Goal: Obtain resource: Obtain resource

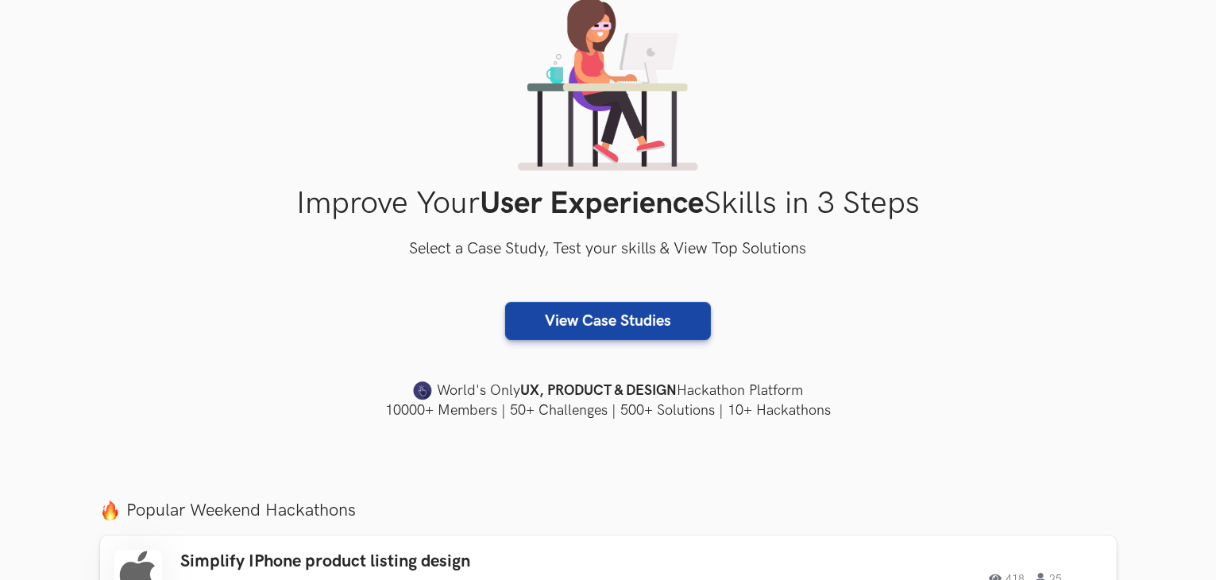
scroll to position [159, 0]
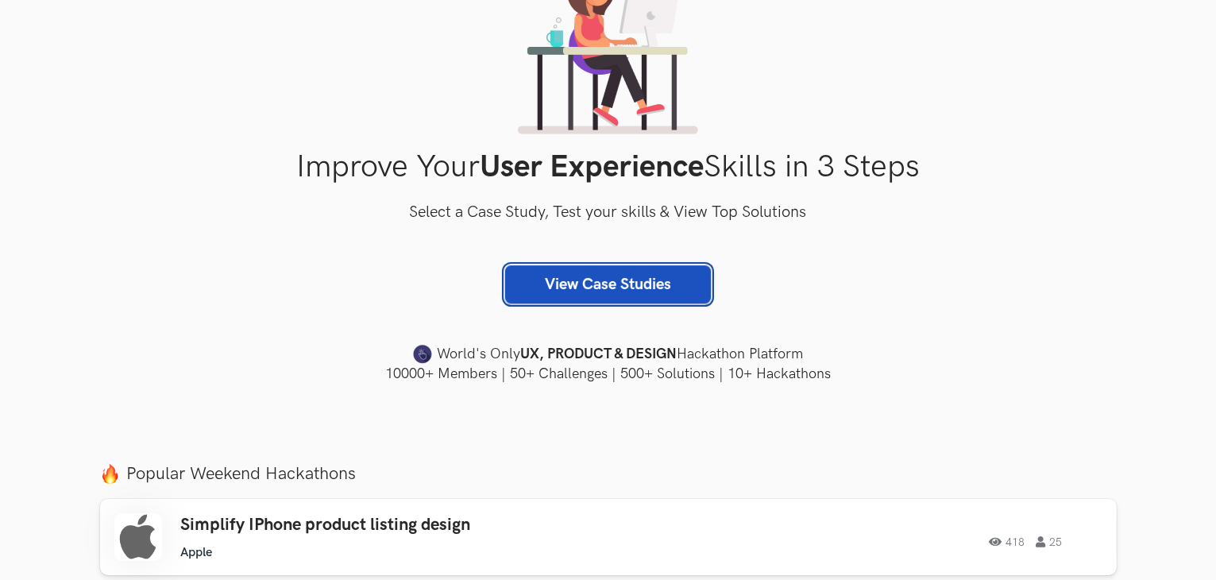
click at [610, 288] on link "View Case Studies" at bounding box center [608, 284] width 206 height 38
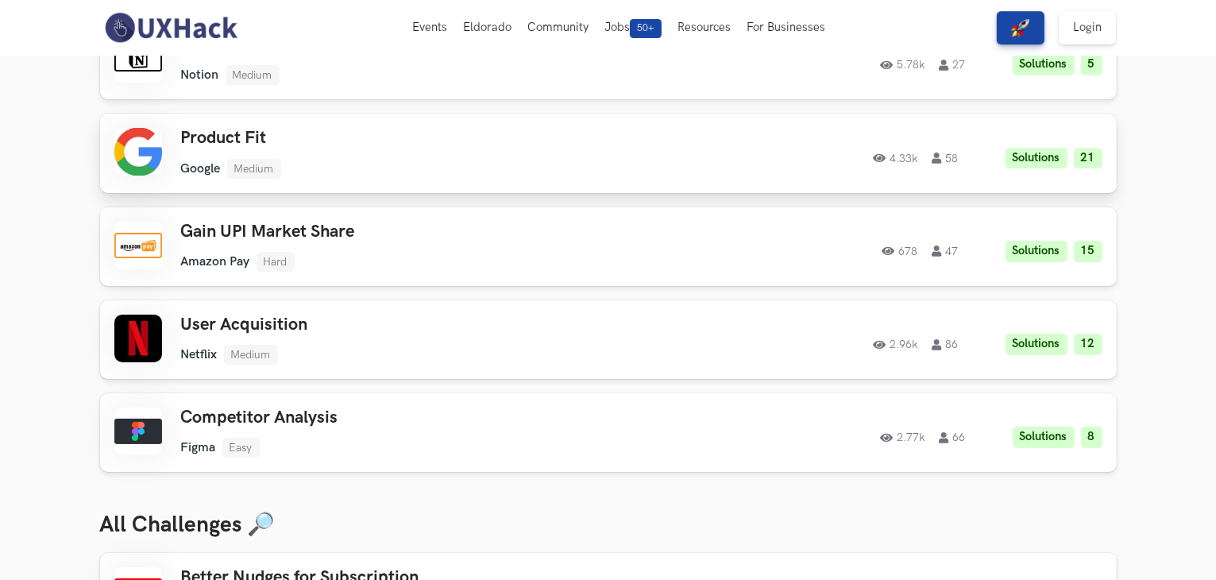
scroll to position [159, 0]
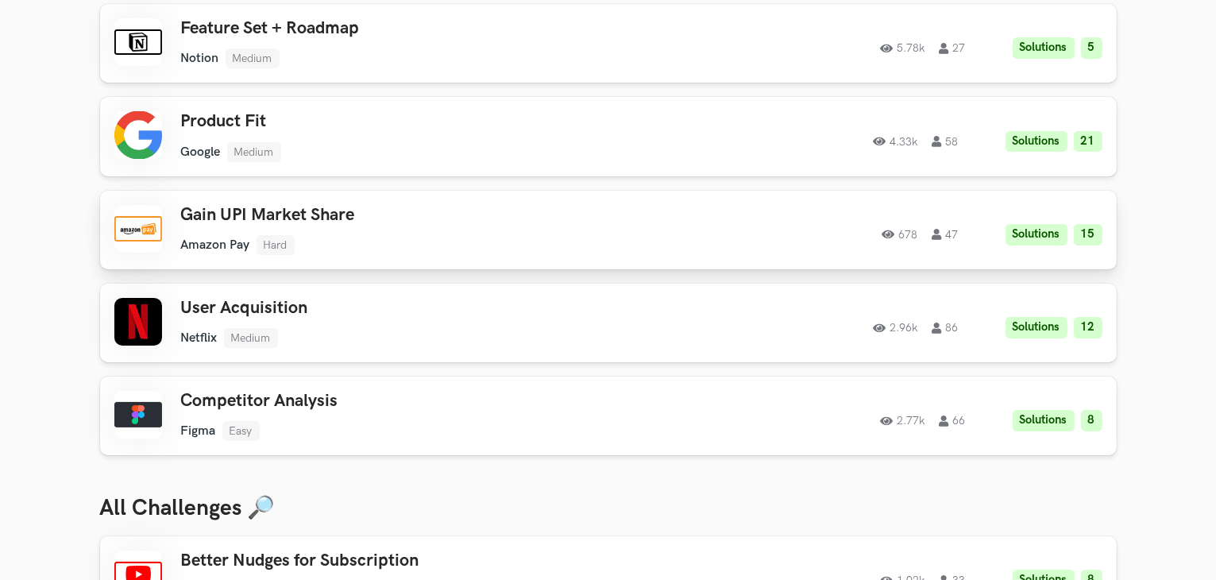
click at [1032, 233] on li "Solutions" at bounding box center [1037, 234] width 62 height 21
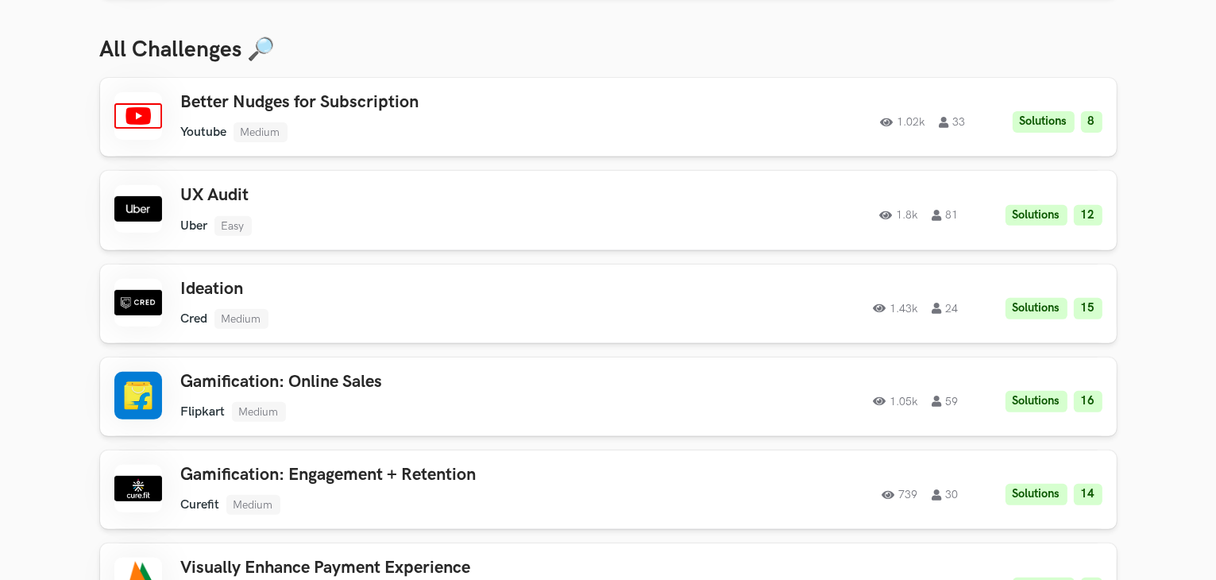
scroll to position [636, 0]
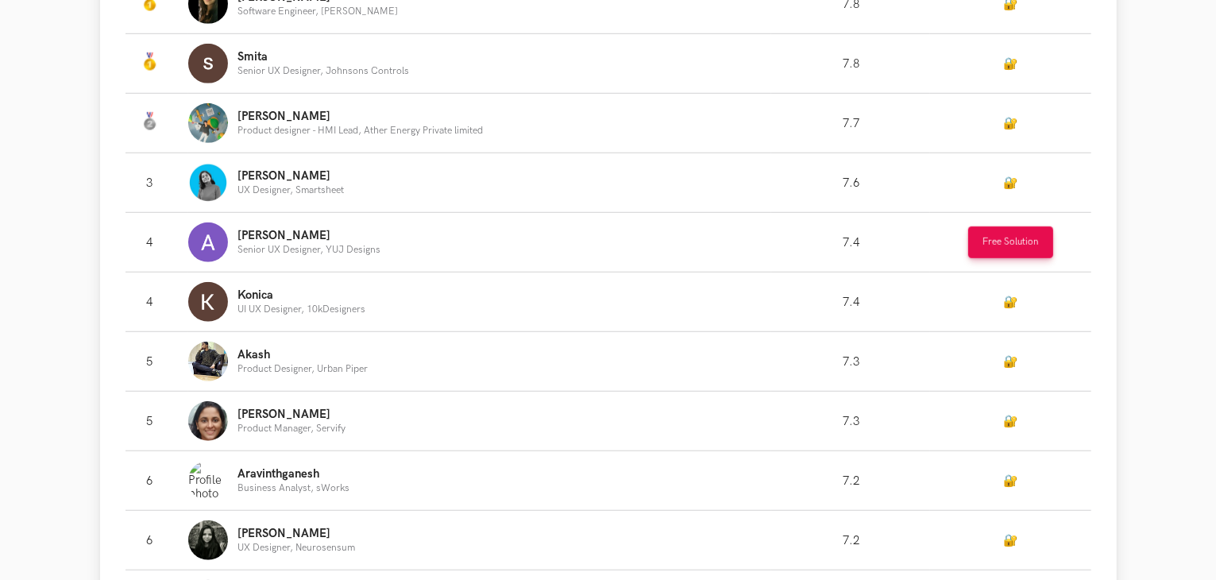
scroll to position [1112, 0]
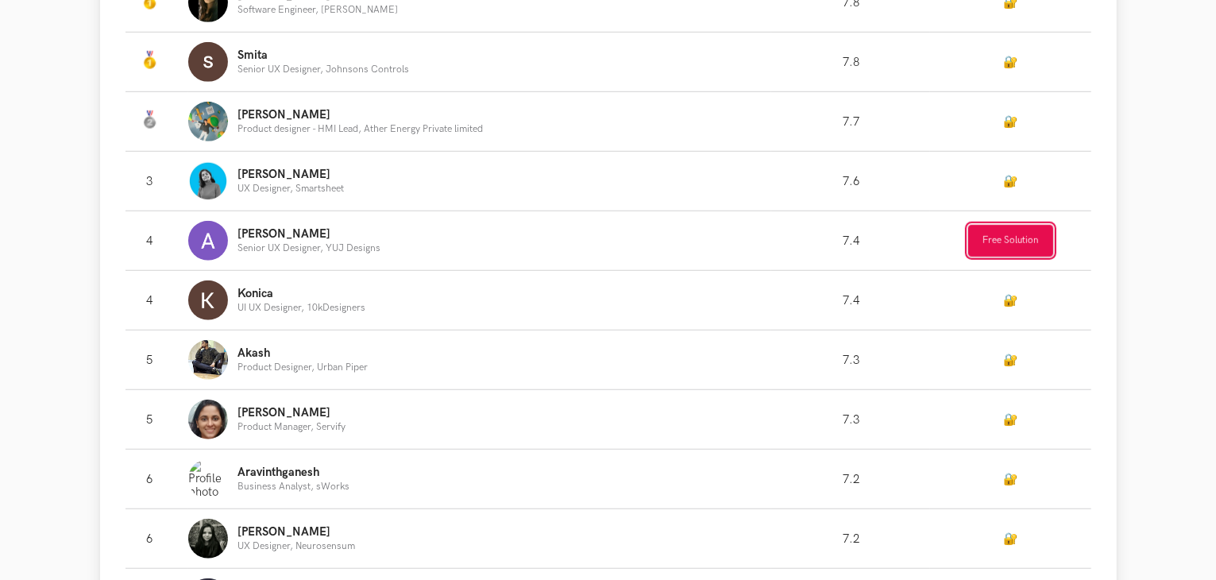
click at [991, 249] on button "Free Solution" at bounding box center [1010, 241] width 85 height 32
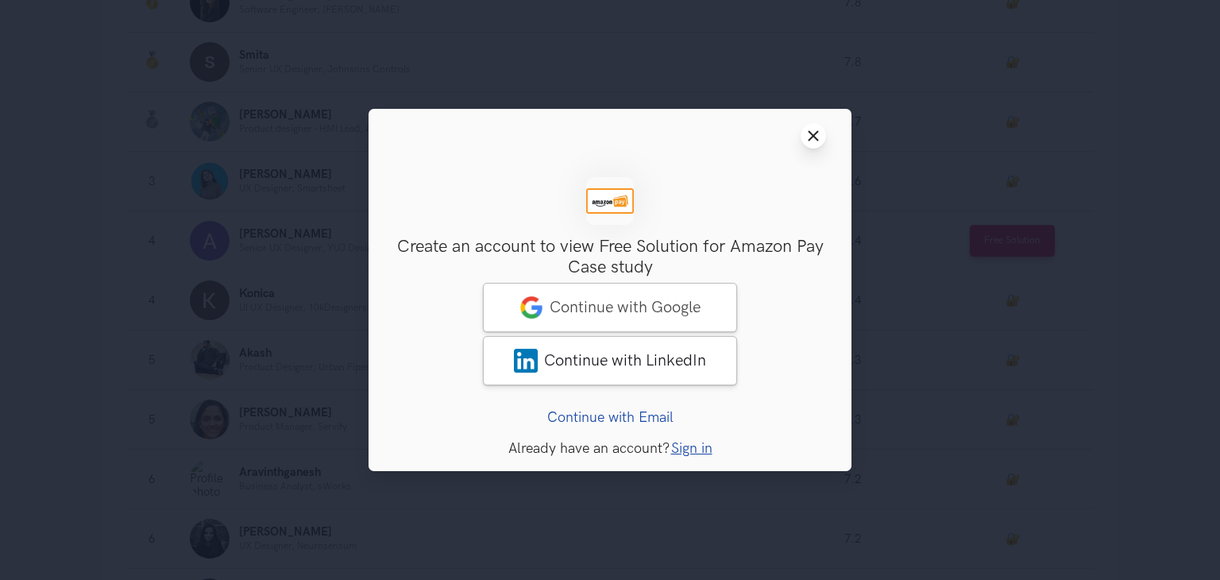
click at [815, 137] on line at bounding box center [813, 136] width 9 height 9
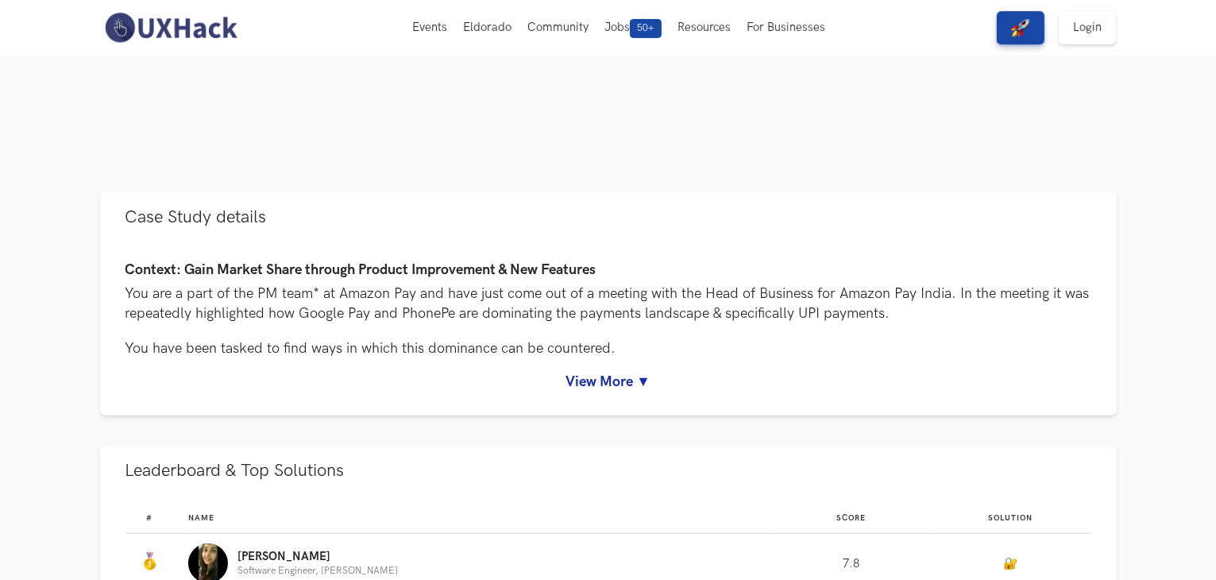
scroll to position [397, 0]
